Goal: Book appointment/travel/reservation: Book appointment/travel/reservation

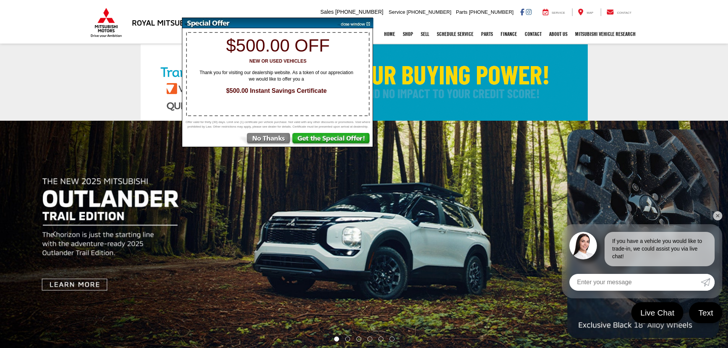
click at [368, 23] on img at bounding box center [354, 23] width 39 height 10
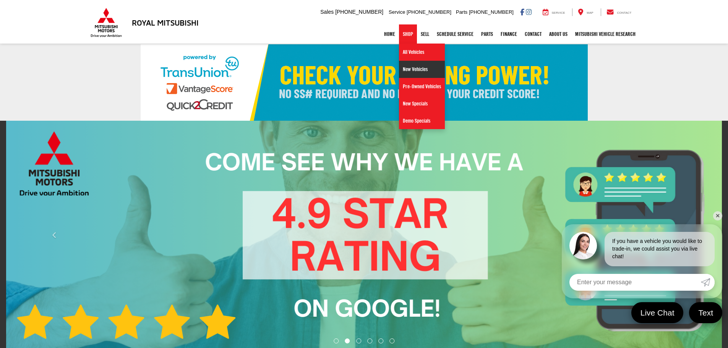
click at [403, 68] on link "New Vehicles" at bounding box center [422, 69] width 46 height 17
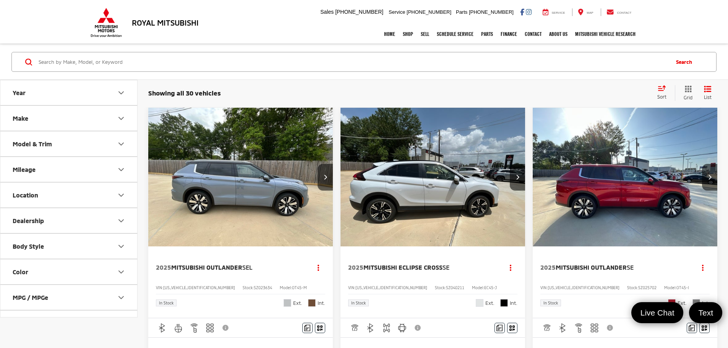
click at [288, 106] on div "Showing all 30 vehicles Clear All + 0 test Sort Price: High to Low Price: Low t…" at bounding box center [433, 93] width 591 height 28
click at [289, 100] on div "Showing all 30 vehicles Clear All + 0 test Sort Price: High to Low Price: Low t…" at bounding box center [432, 93] width 569 height 16
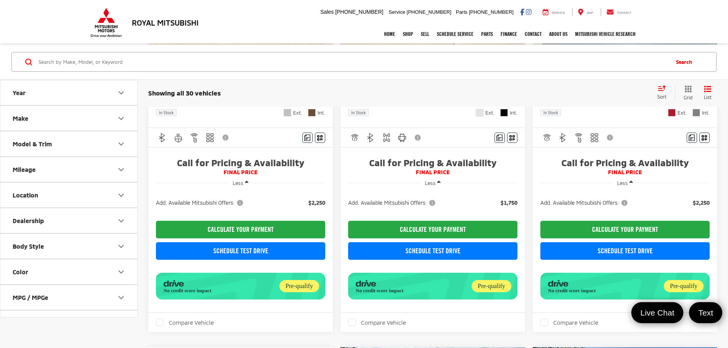
scroll to position [191, 0]
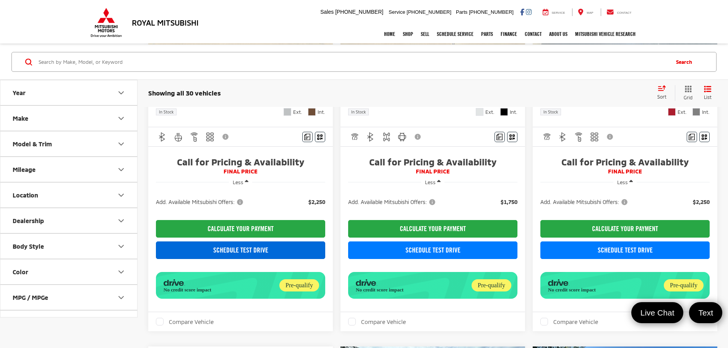
click at [218, 259] on link "Schedule Test Drive" at bounding box center [240, 251] width 169 height 18
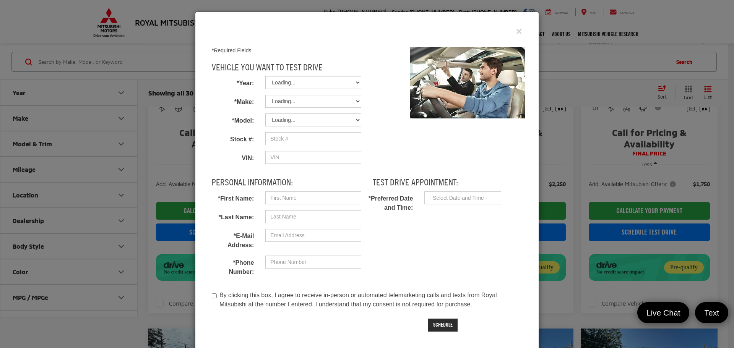
select select "Mitsubishi"
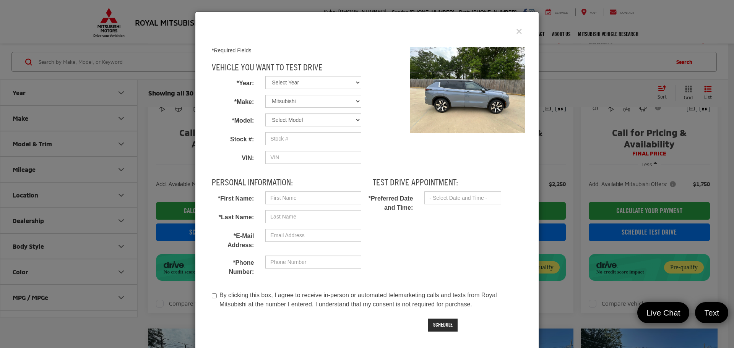
select select "2025"
select select "Outlander"
type input "SZ023634"
type input "[US_VEHICLE_IDENTIFICATION_NUMBER]"
click at [518, 32] on icon "Close" at bounding box center [519, 32] width 6 height 8
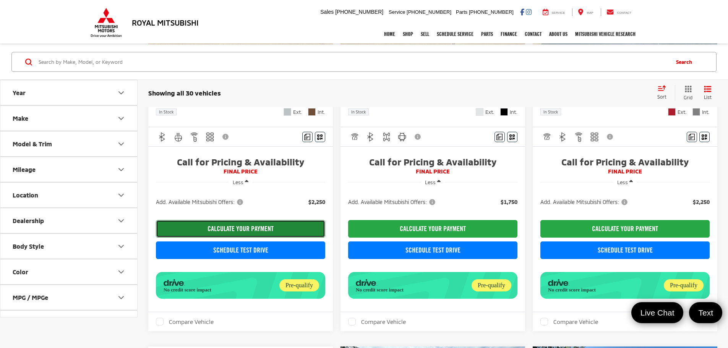
click at [243, 238] on button "CALCULATE YOUR PAYMENT" at bounding box center [240, 229] width 169 height 18
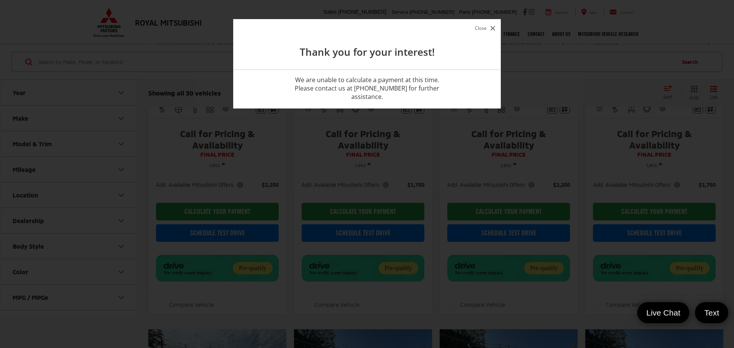
click at [492, 27] on icon "button" at bounding box center [493, 28] width 5 height 5
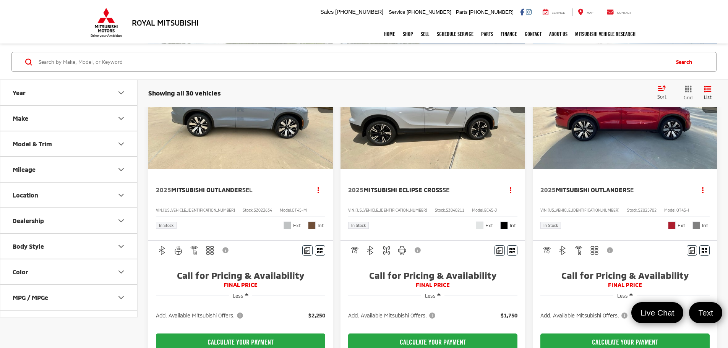
scroll to position [76, 0]
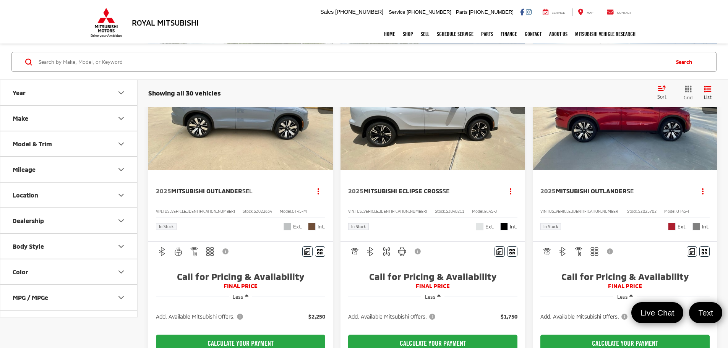
click at [224, 123] on img "2025 Mitsubishi Outlander SEL 0" at bounding box center [241, 101] width 186 height 140
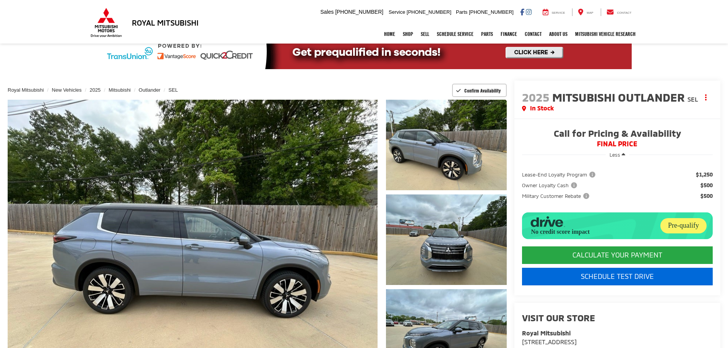
click at [614, 268] on link "Schedule Test Drive" at bounding box center [617, 277] width 191 height 18
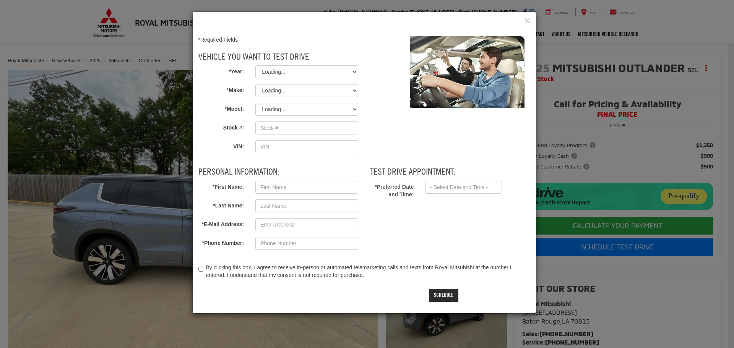
type input "SZ023634"
type input "[US_VEHICLE_IDENTIFICATION_NUMBER]"
select select "2025"
select select "Mitsubishi"
select select "Outlander"
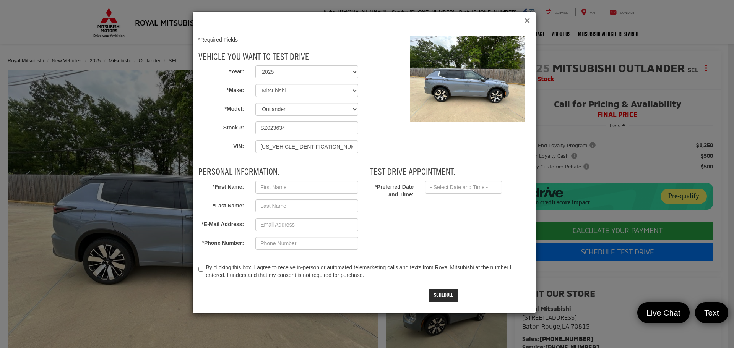
click at [527, 21] on icon "Close" at bounding box center [527, 21] width 6 height 8
